Goal: Information Seeking & Learning: Learn about a topic

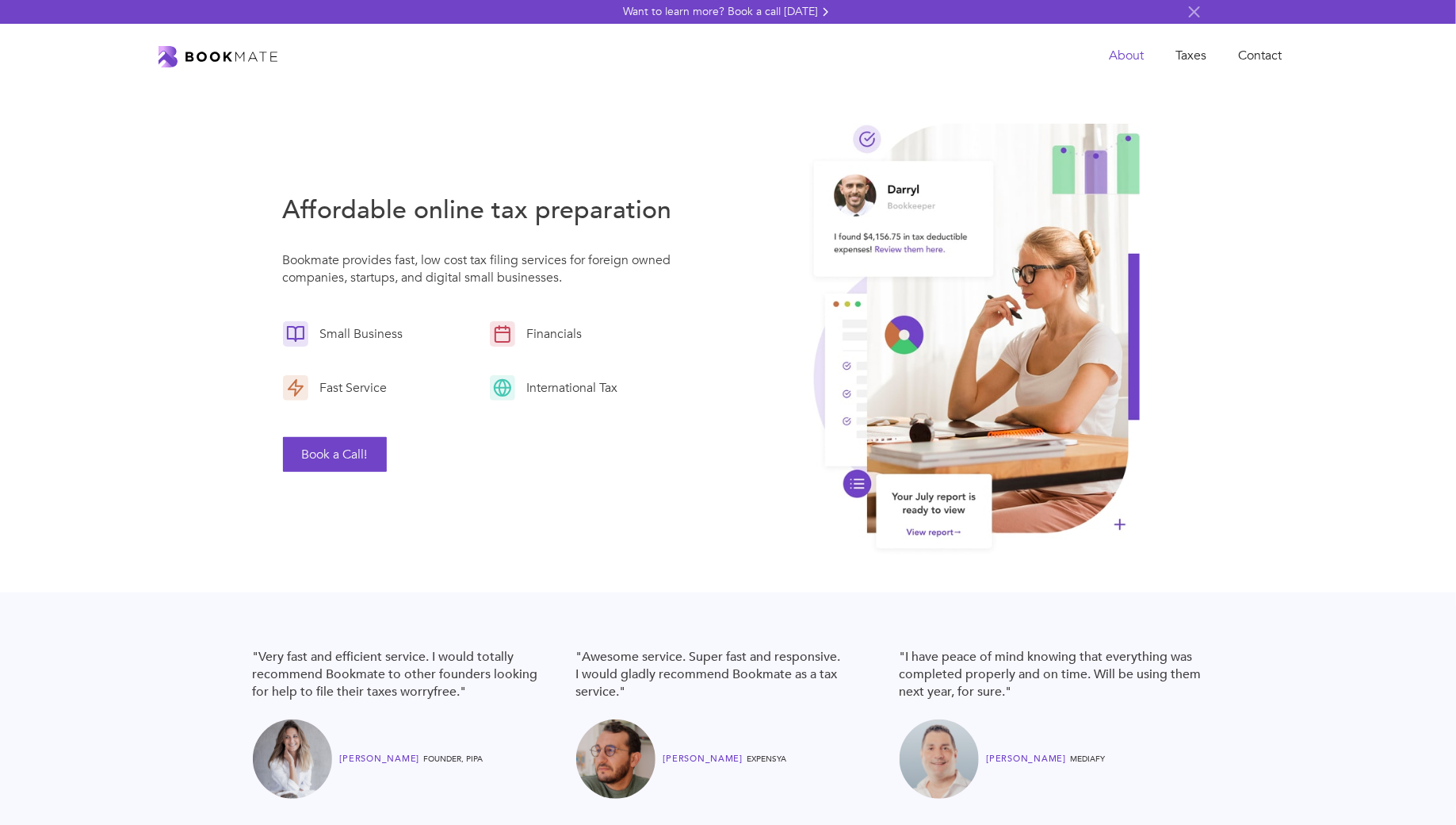
click at [1147, 60] on link "About" at bounding box center [1126, 56] width 67 height 33
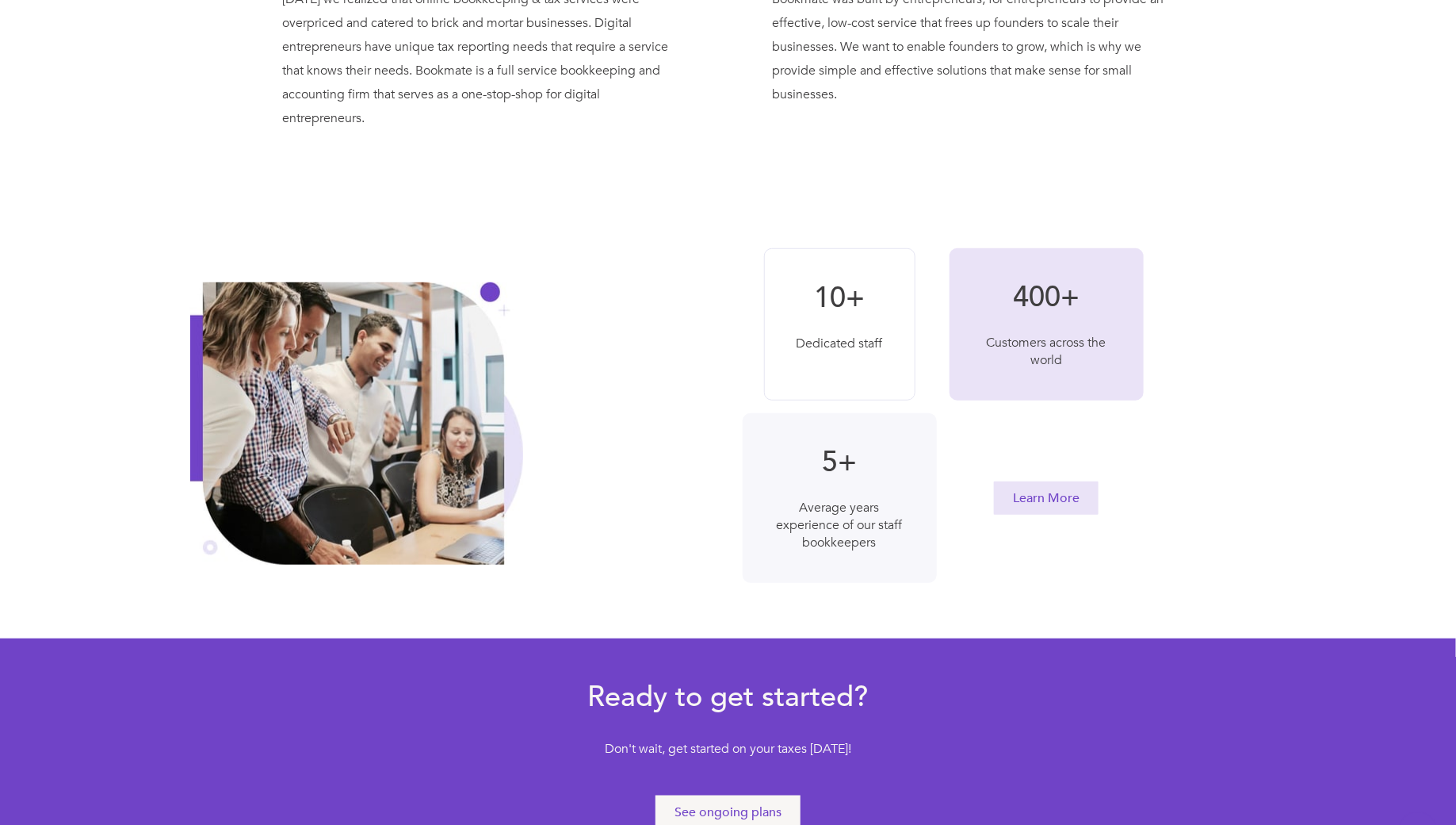
scroll to position [270, 0]
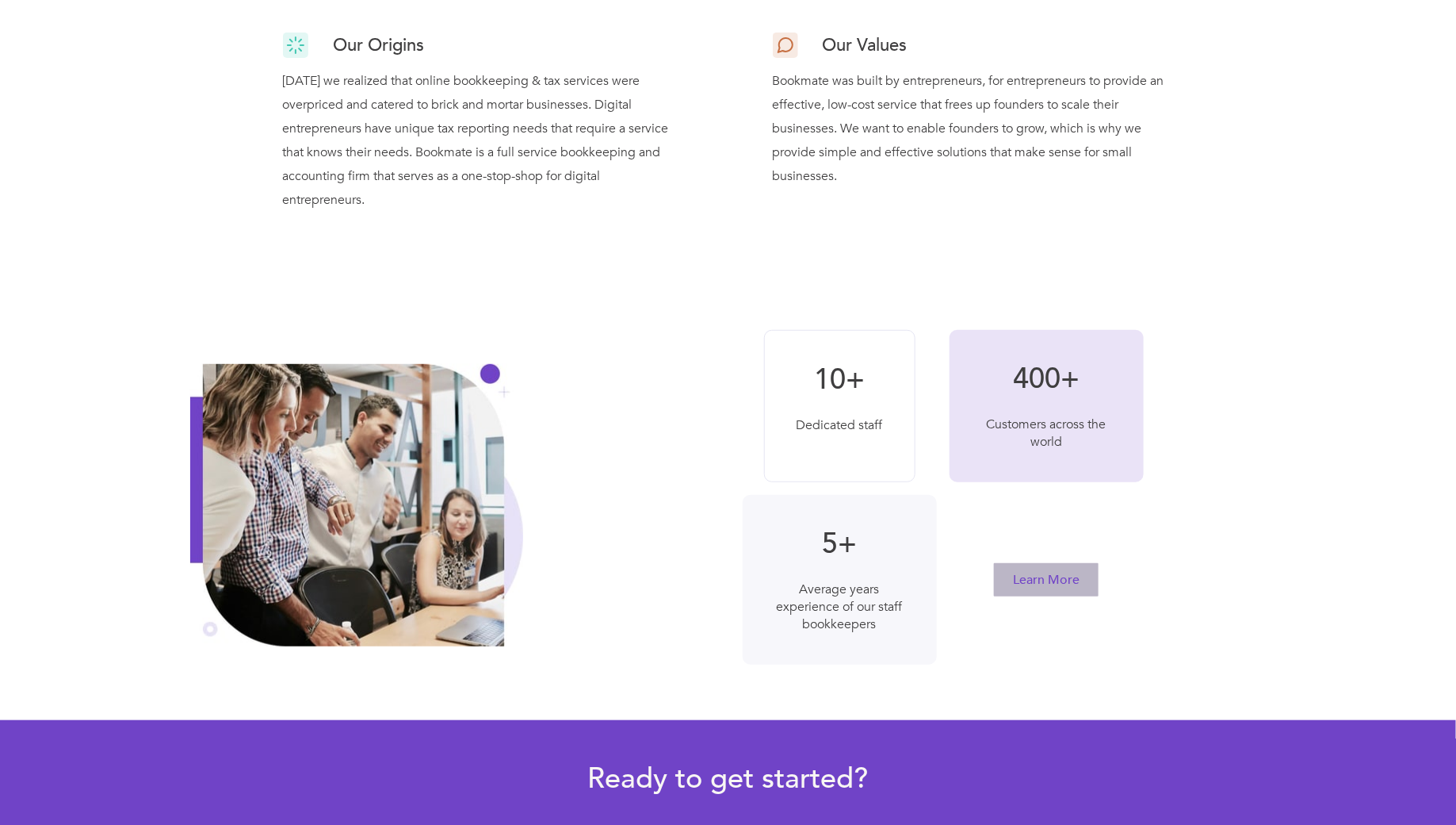
click at [1052, 589] on link "Learn More" at bounding box center [1046, 579] width 104 height 33
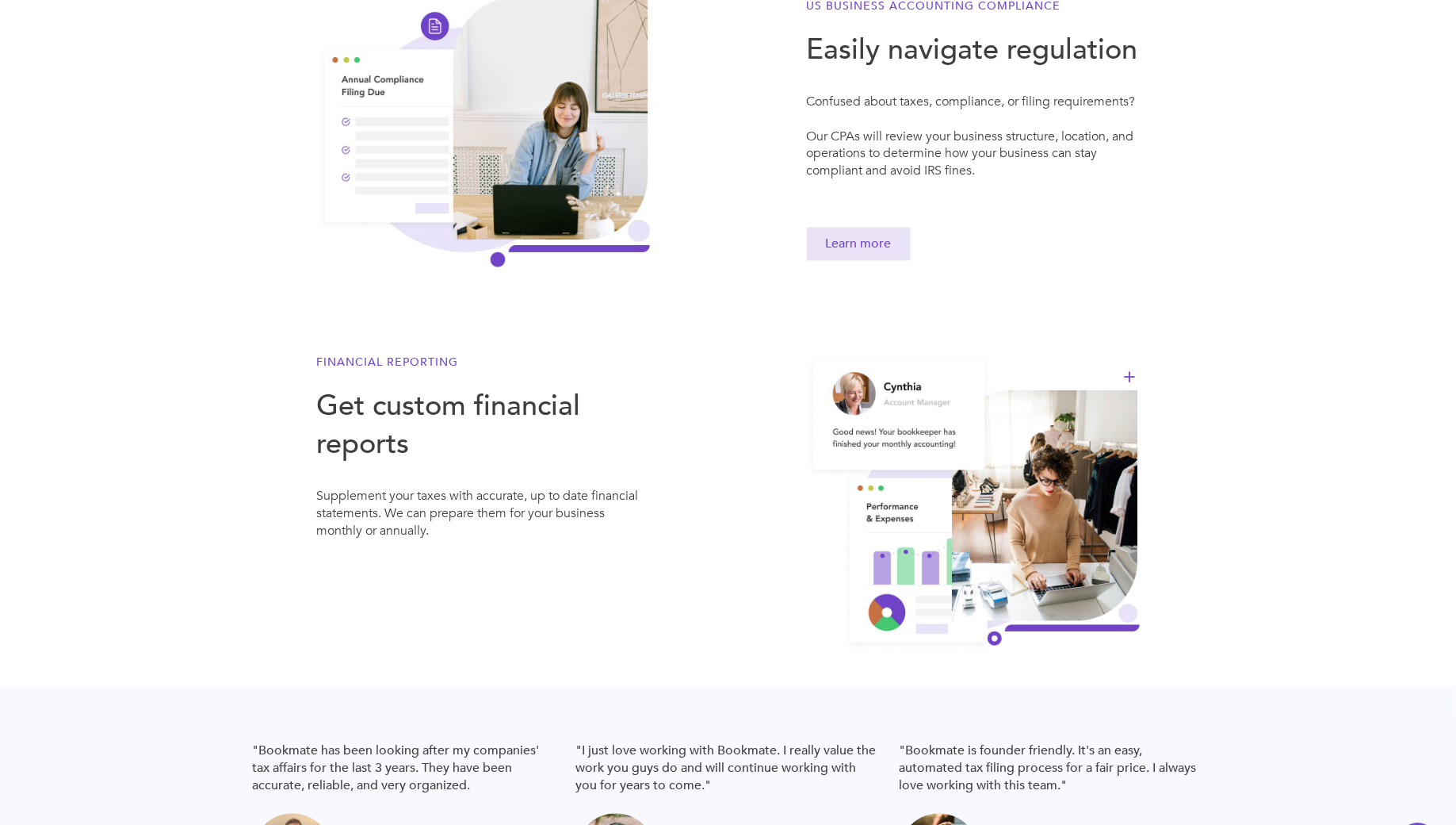
scroll to position [33, 0]
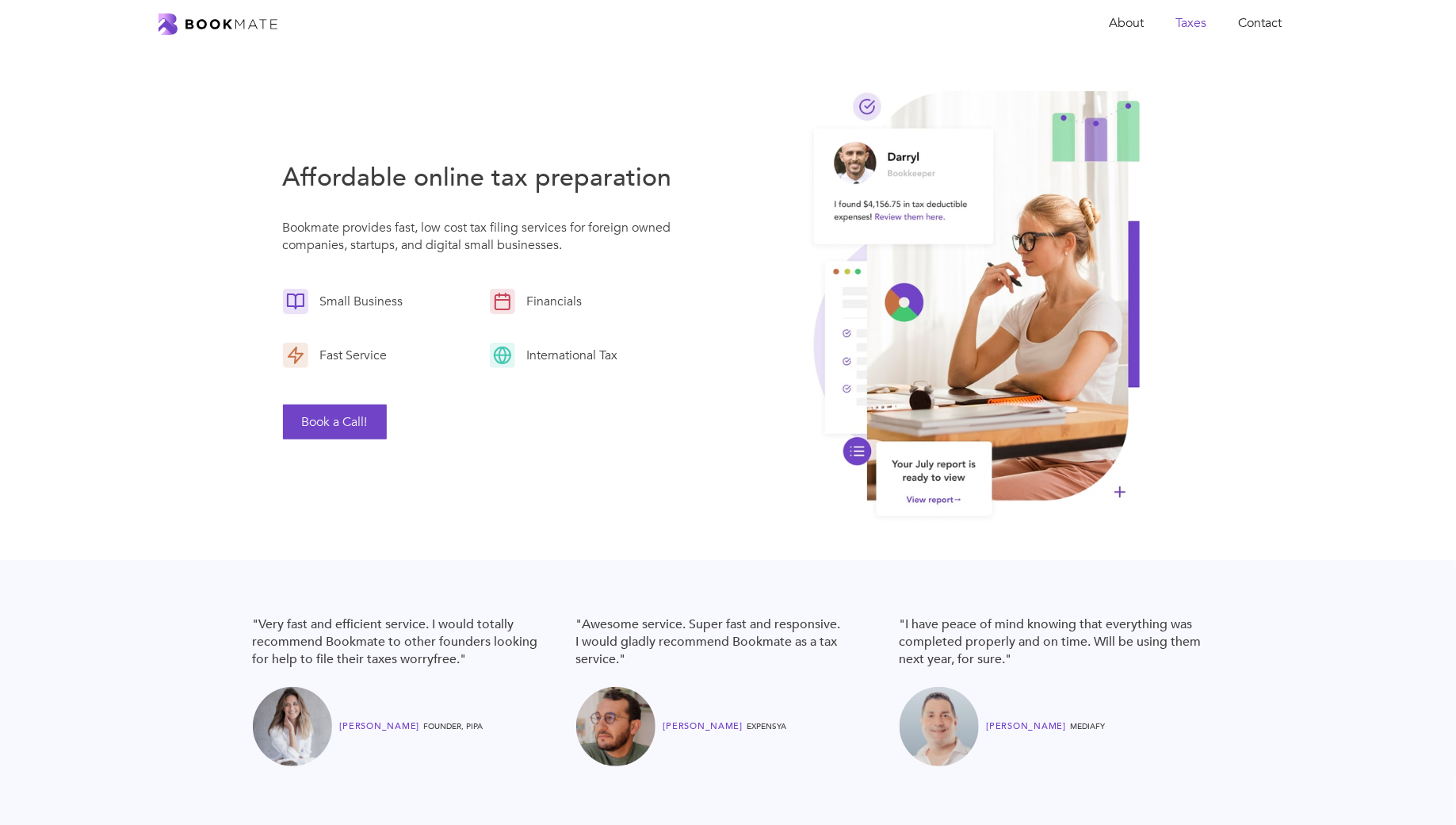
click at [1195, 22] on link "Taxes" at bounding box center [1191, 24] width 62 height 33
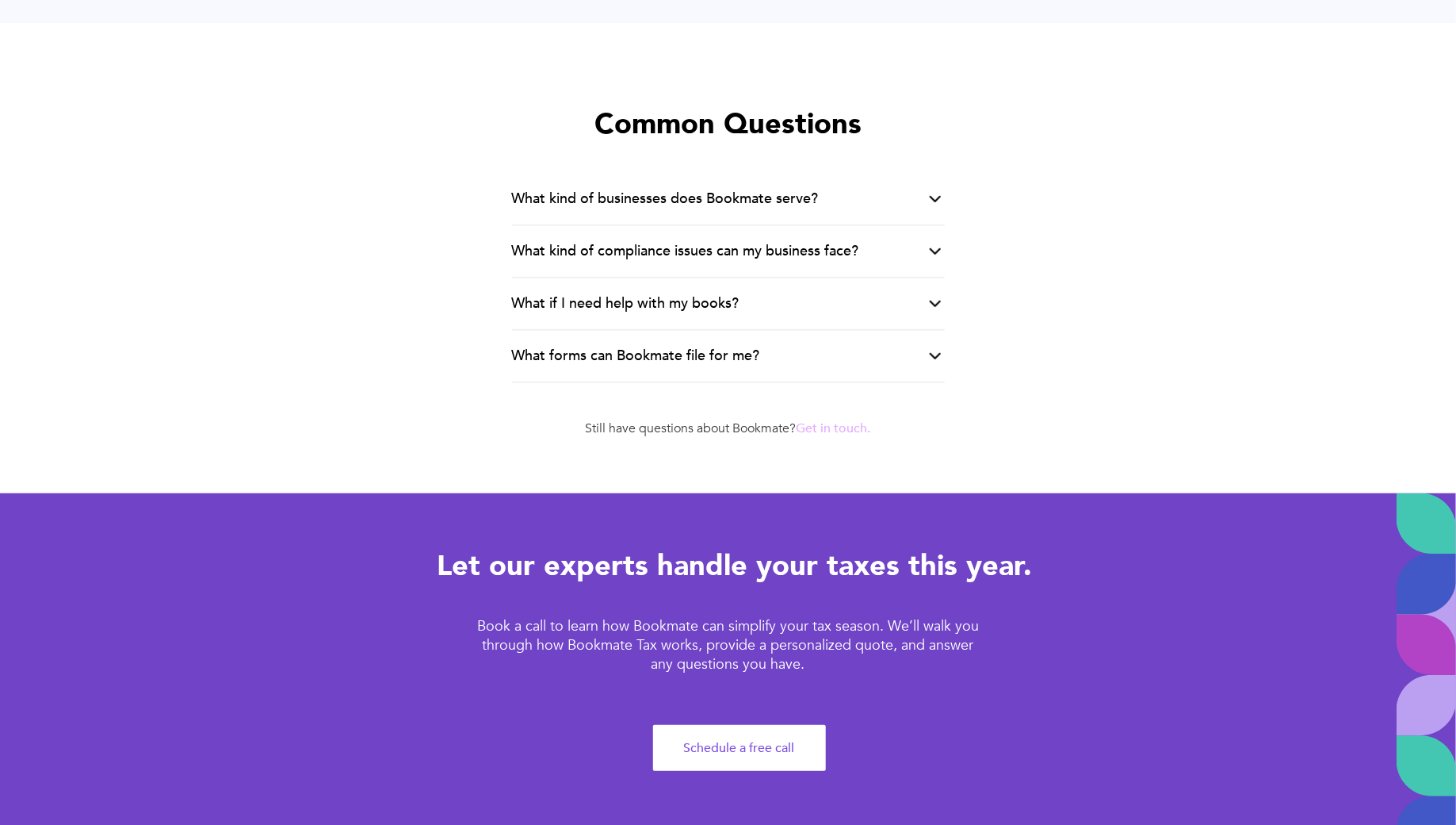
scroll to position [3233, 0]
